Goal: Task Accomplishment & Management: Use online tool/utility

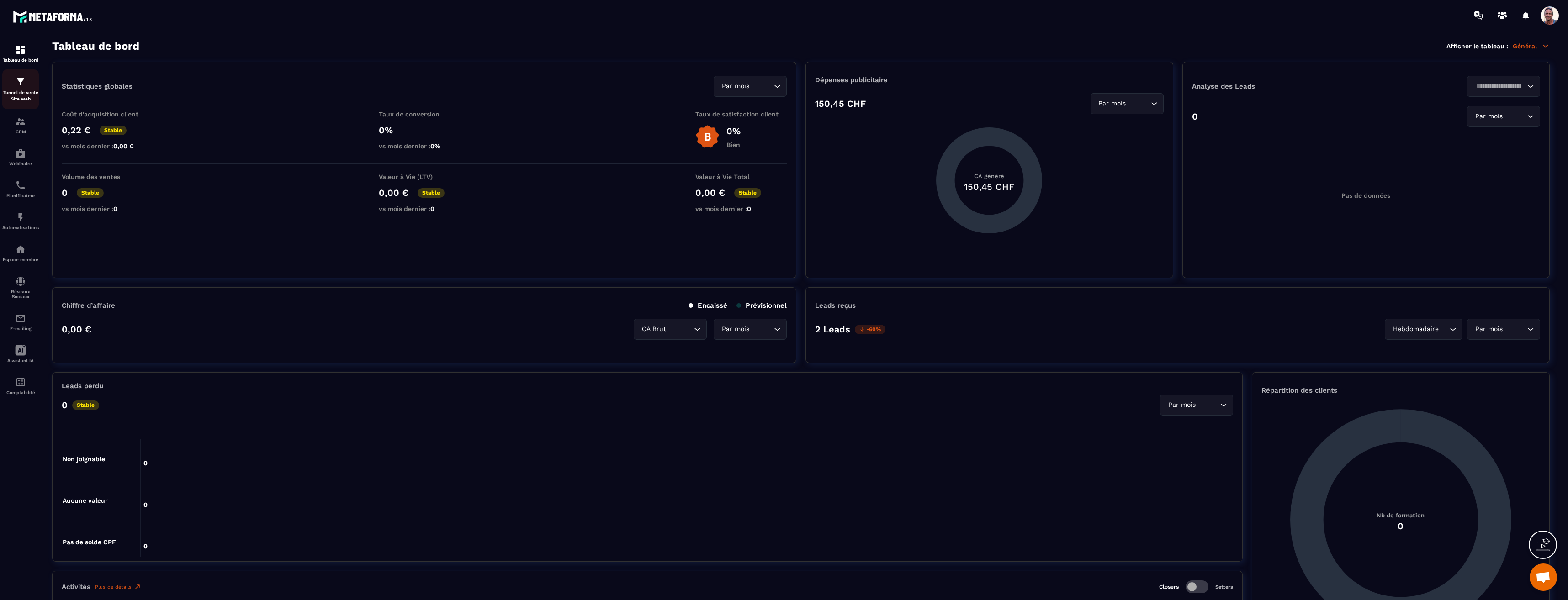
click at [21, 85] on img at bounding box center [21, 82] width 11 height 11
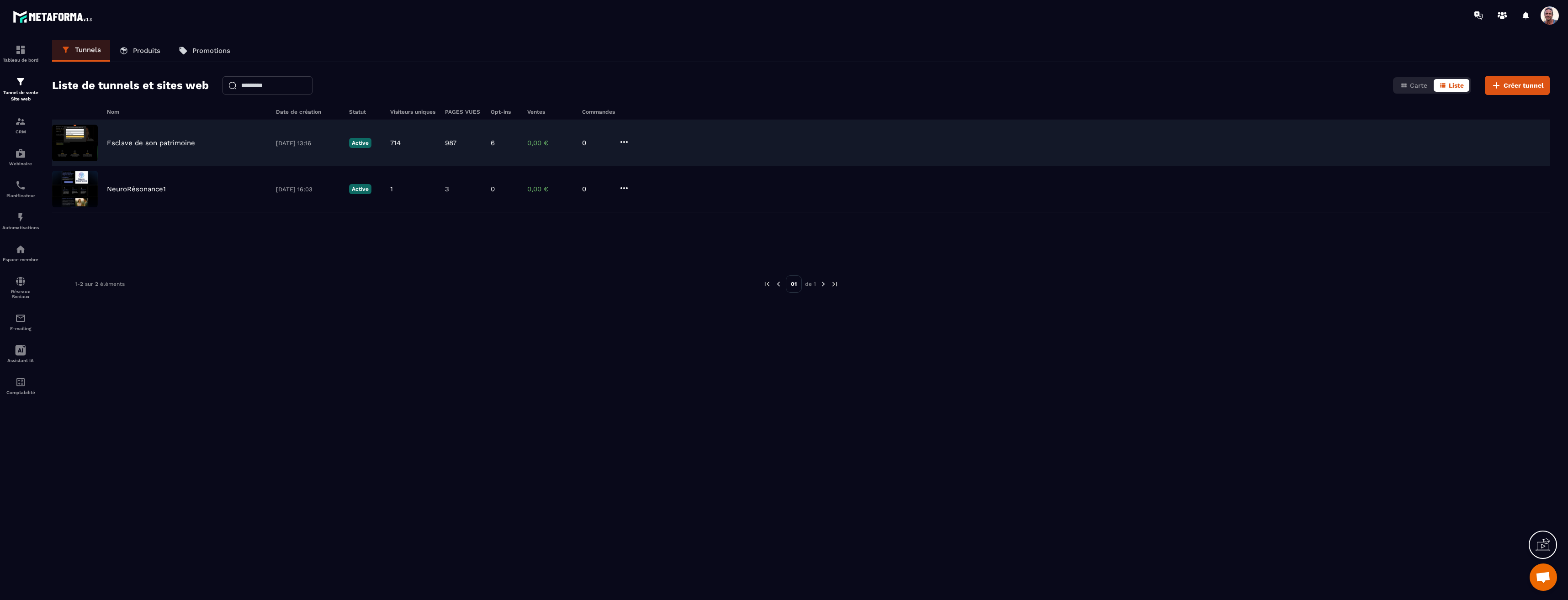
click at [144, 138] on div "Esclave de son patrimoine [DATE] 13:16 Active 714 987 6 0,00 € 0" at bounding box center [801, 143] width 1497 height 46
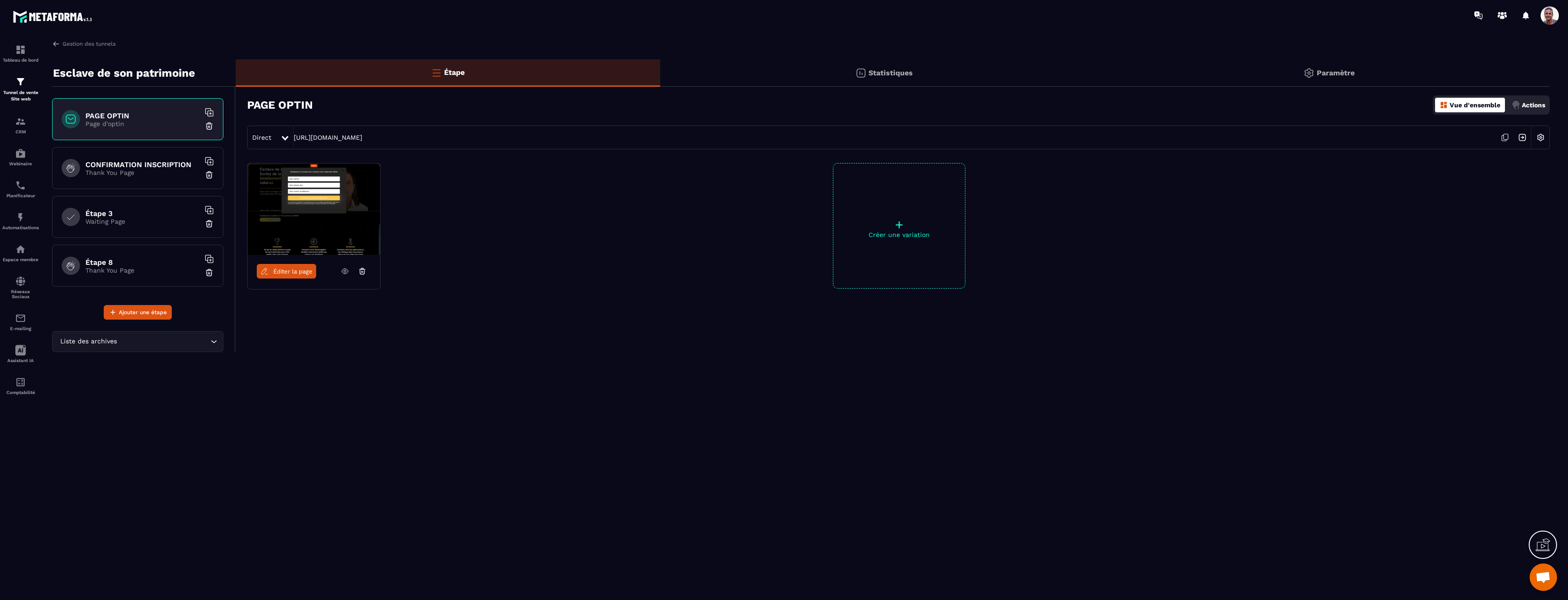
click at [278, 273] on span "Éditer la page" at bounding box center [293, 271] width 40 height 7
